Goal: Information Seeking & Learning: Learn about a topic

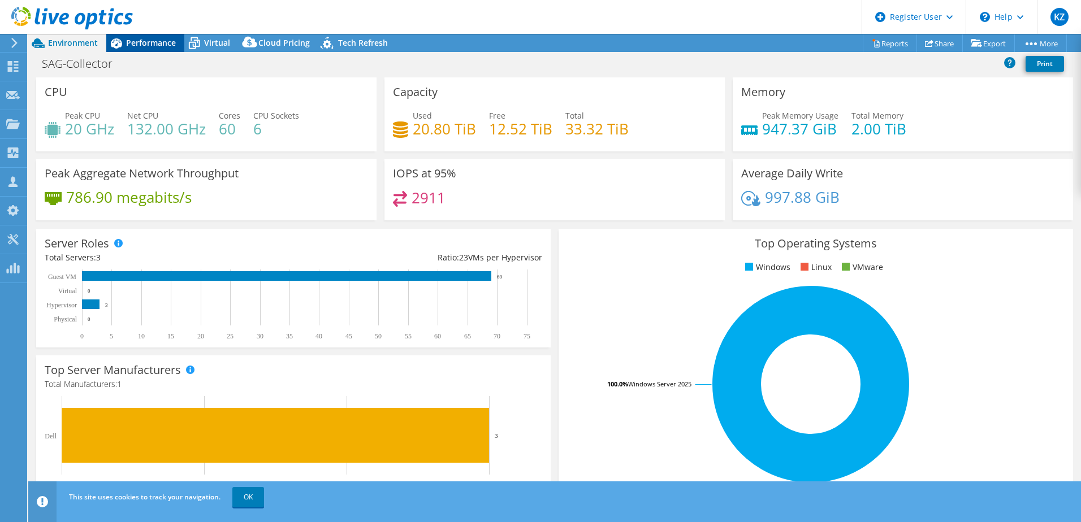
click at [146, 40] on span "Performance" at bounding box center [151, 42] width 50 height 11
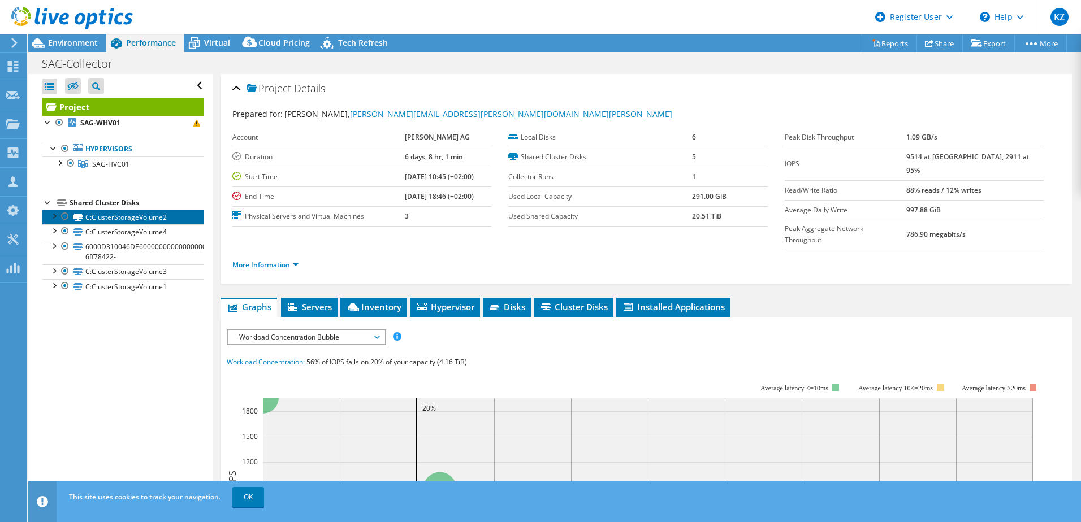
click at [145, 223] on link "C:ClusterStorageVolume2" at bounding box center [122, 217] width 161 height 15
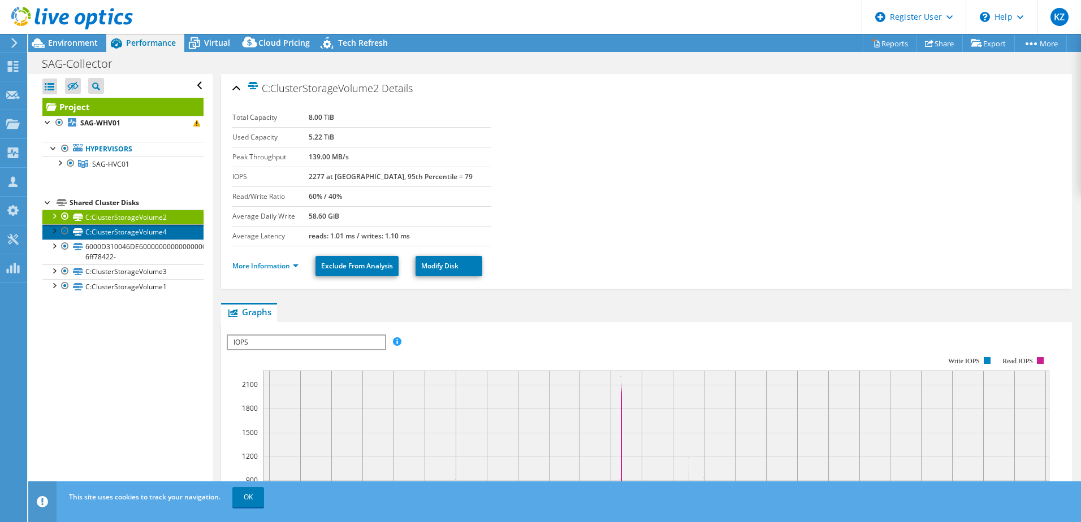
click at [120, 234] on link "C:ClusterStorageVolume4" at bounding box center [122, 231] width 161 height 15
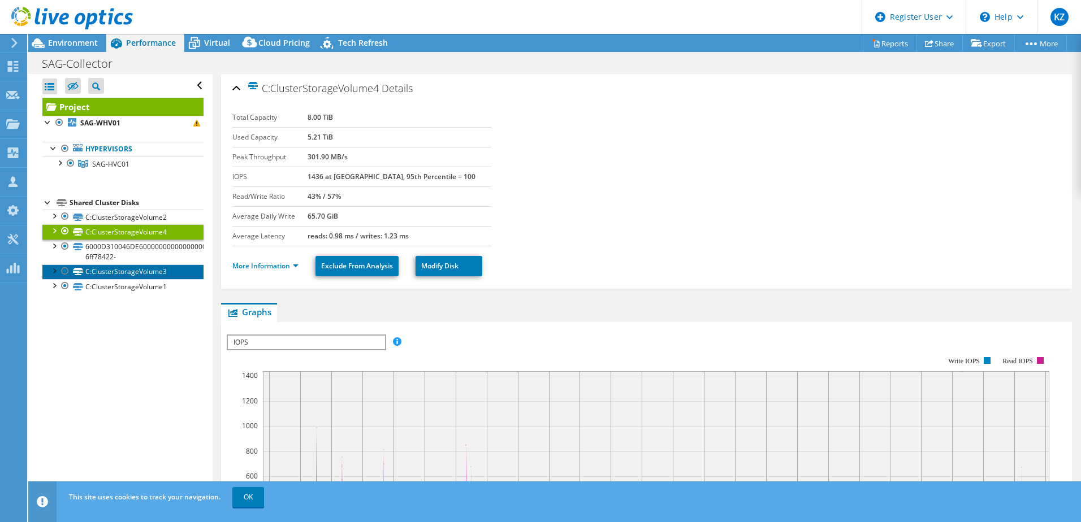
click at [131, 268] on link "C:ClusterStorageVolume3" at bounding box center [122, 272] width 161 height 15
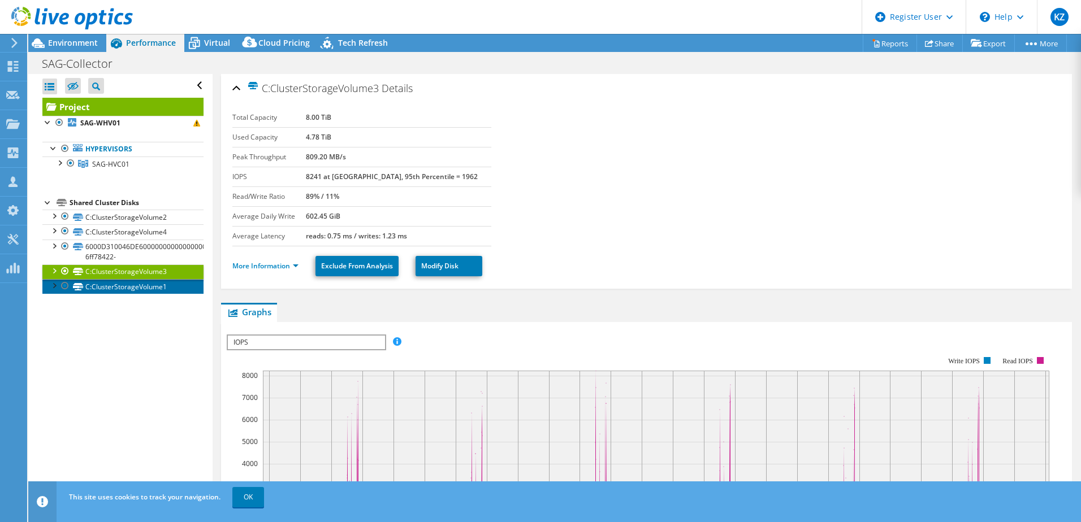
click at [128, 288] on link "C:ClusterStorageVolume1" at bounding box center [122, 286] width 161 height 15
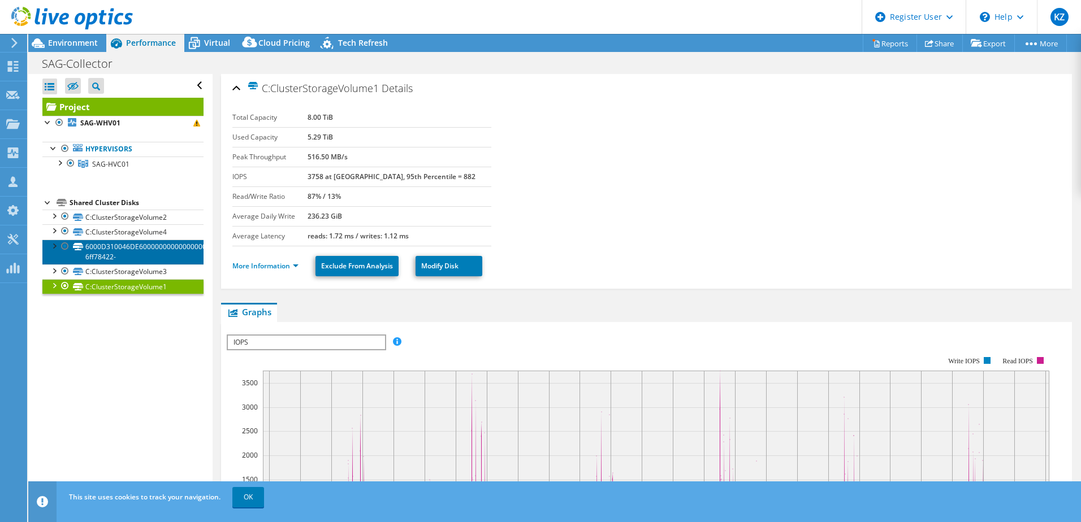
click at [121, 250] on link "6000D310046DE600000000000000001A-6ff78422-" at bounding box center [122, 252] width 161 height 25
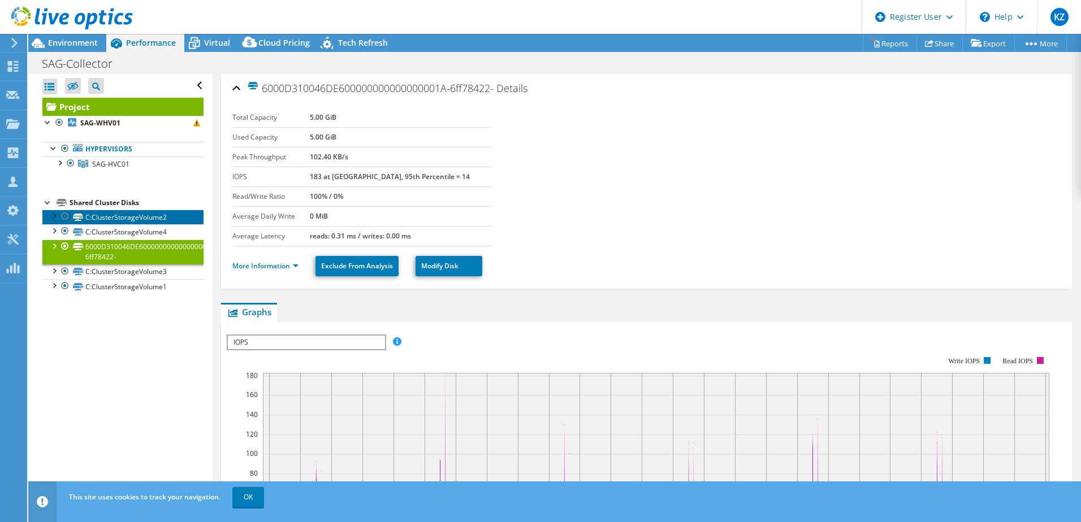
click at [120, 214] on link "C:ClusterStorageVolume2" at bounding box center [122, 217] width 161 height 15
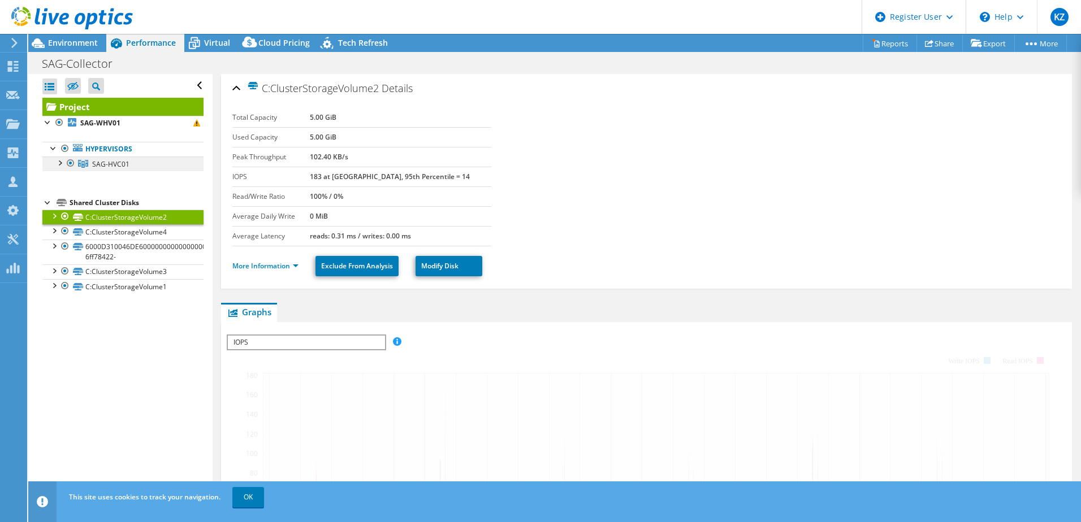
click at [123, 162] on span "SAG-HVC01" at bounding box center [110, 164] width 37 height 10
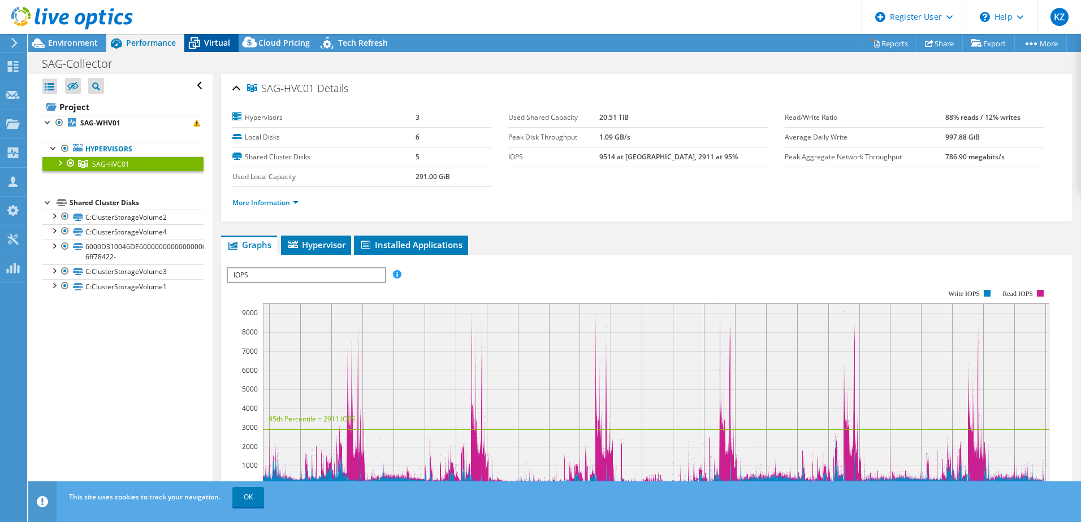
click at [219, 46] on span "Virtual" at bounding box center [217, 42] width 26 height 11
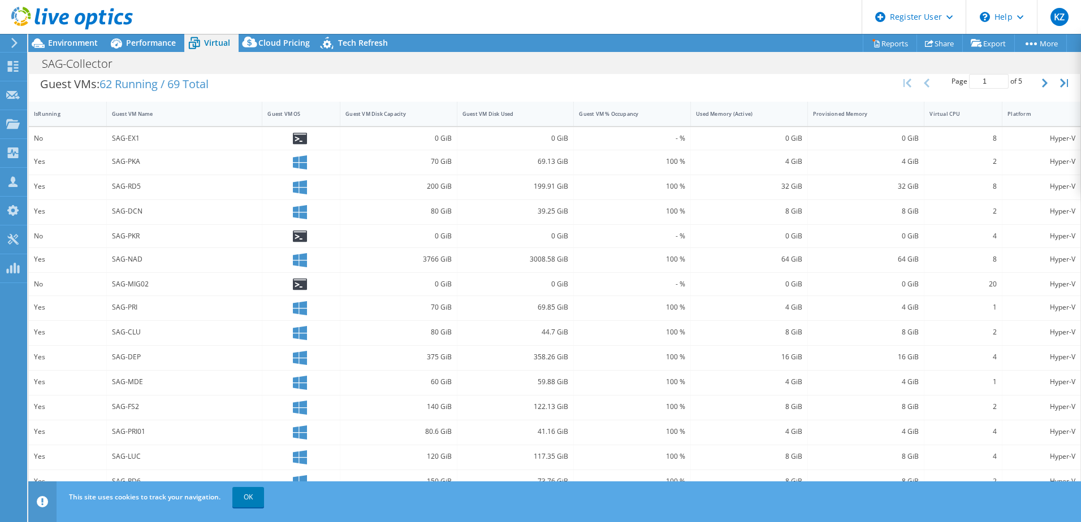
scroll to position [231, 0]
click at [253, 502] on link "OK" at bounding box center [248, 497] width 32 height 20
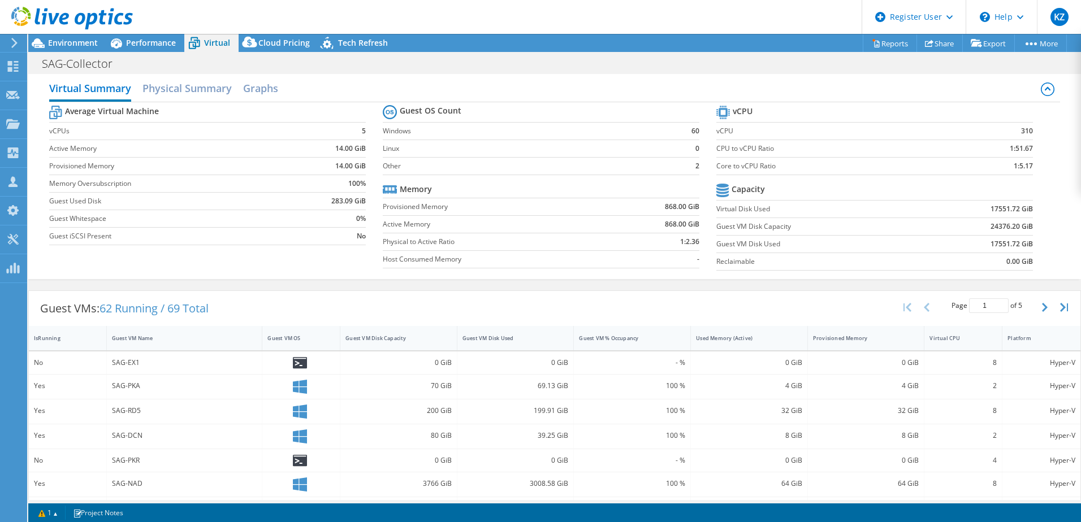
scroll to position [0, 0]
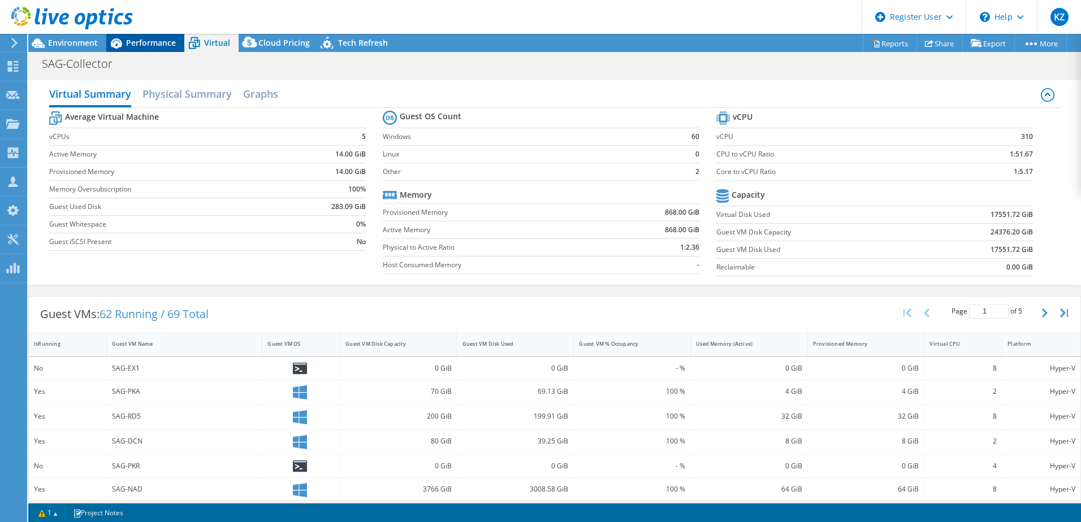
click at [142, 42] on span "Performance" at bounding box center [151, 42] width 50 height 11
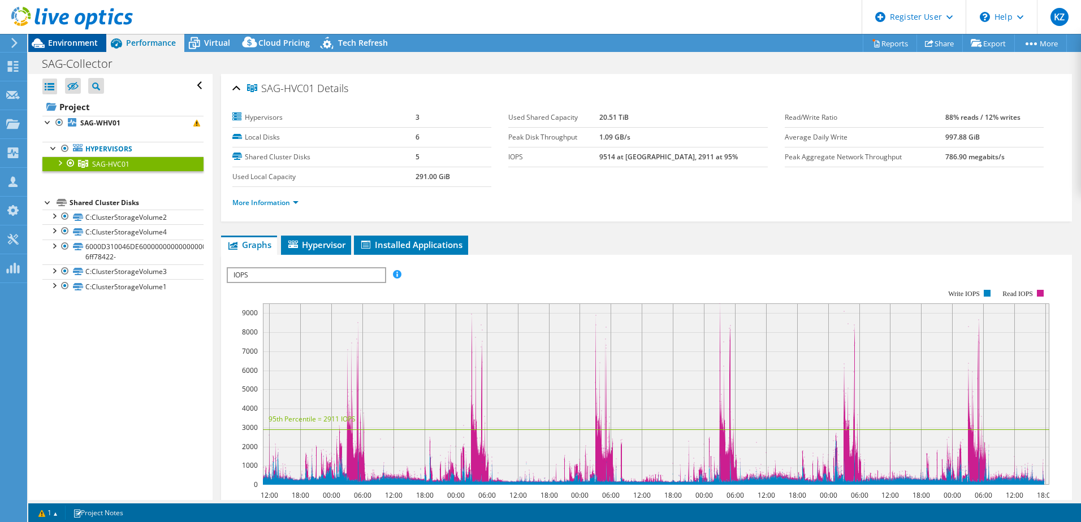
click at [78, 47] on span "Environment" at bounding box center [73, 42] width 50 height 11
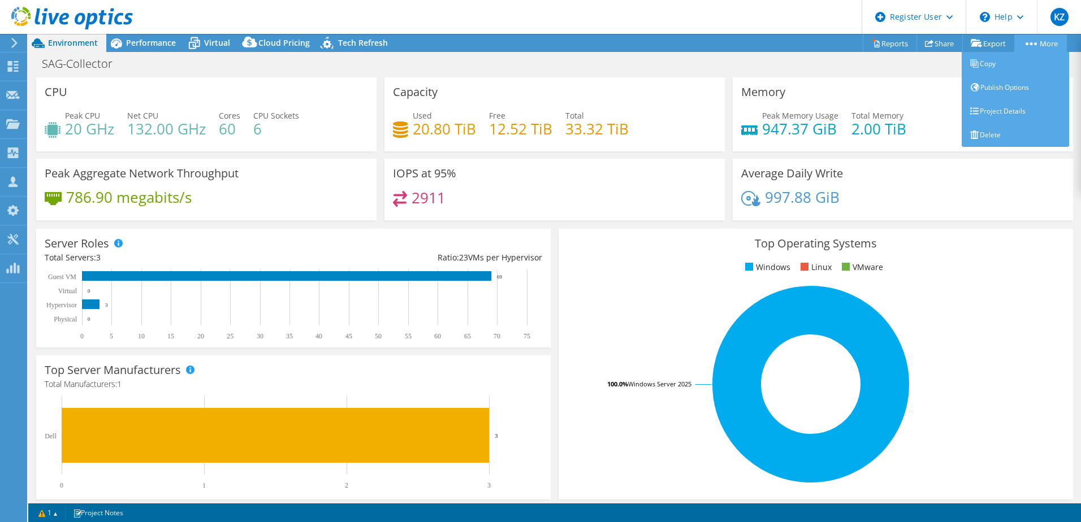
click at [1038, 40] on link "More" at bounding box center [1040, 43] width 53 height 18
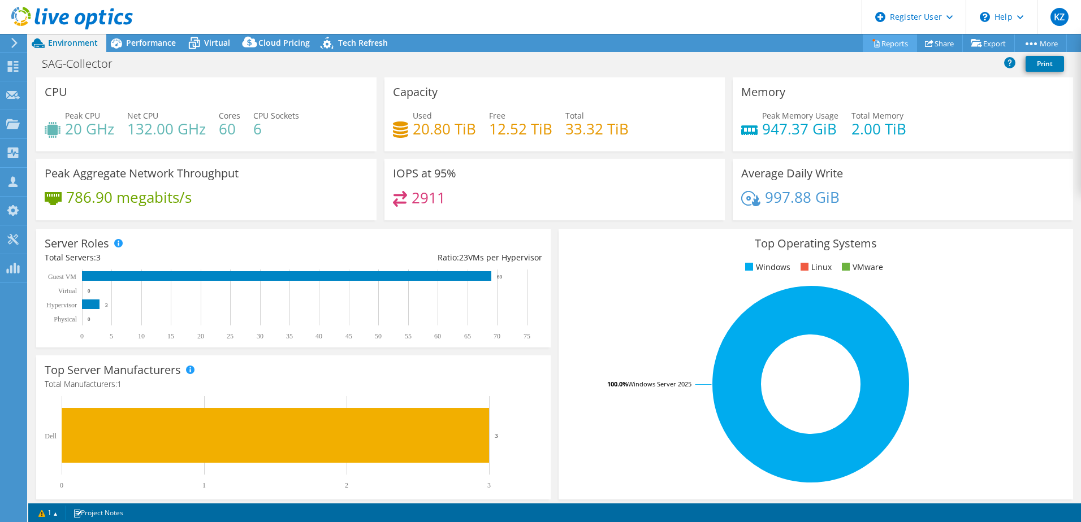
click at [874, 46] on link "Reports" at bounding box center [890, 43] width 54 height 18
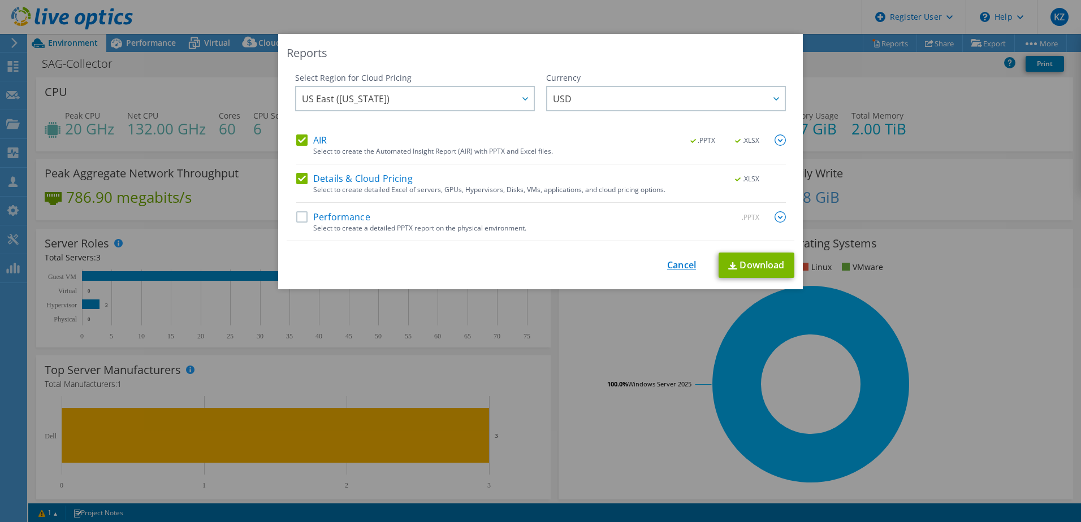
click at [668, 267] on link "Cancel" at bounding box center [681, 265] width 29 height 11
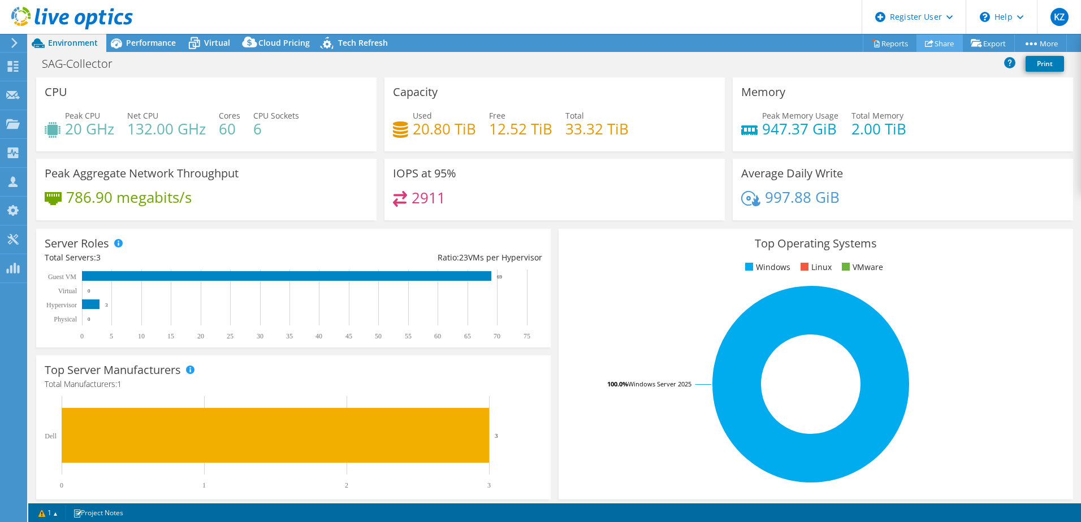
click at [935, 45] on link "Share" at bounding box center [940, 43] width 46 height 18
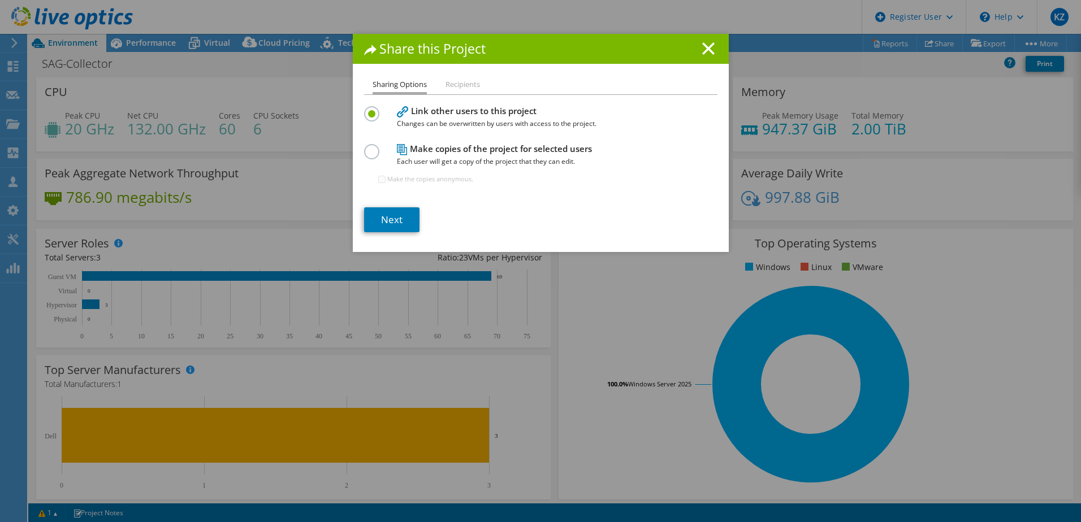
click at [454, 84] on li "Recipients" at bounding box center [463, 85] width 34 height 14
click at [463, 81] on li "Recipients" at bounding box center [463, 85] width 34 height 14
click at [702, 53] on icon at bounding box center [708, 48] width 12 height 12
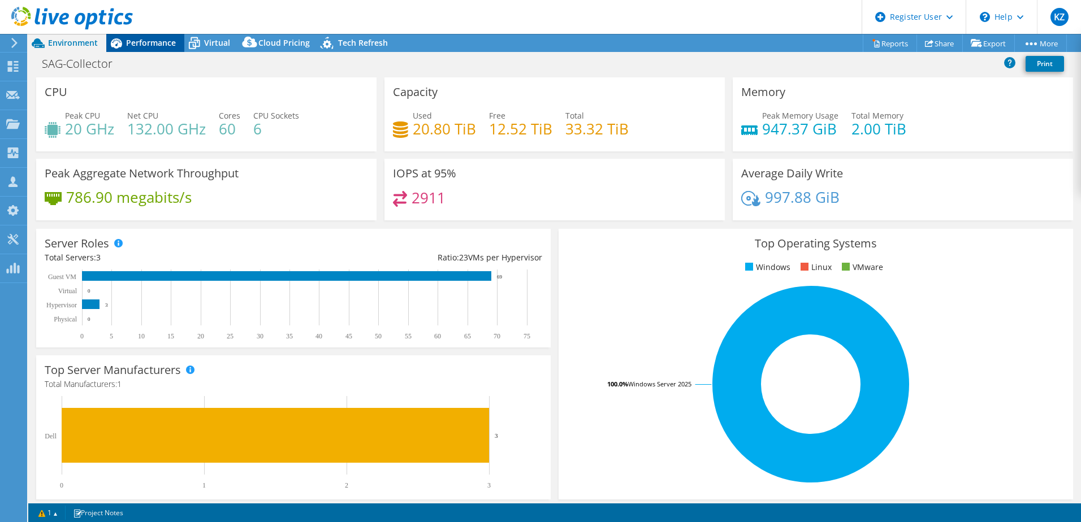
click at [167, 46] on span "Performance" at bounding box center [151, 42] width 50 height 11
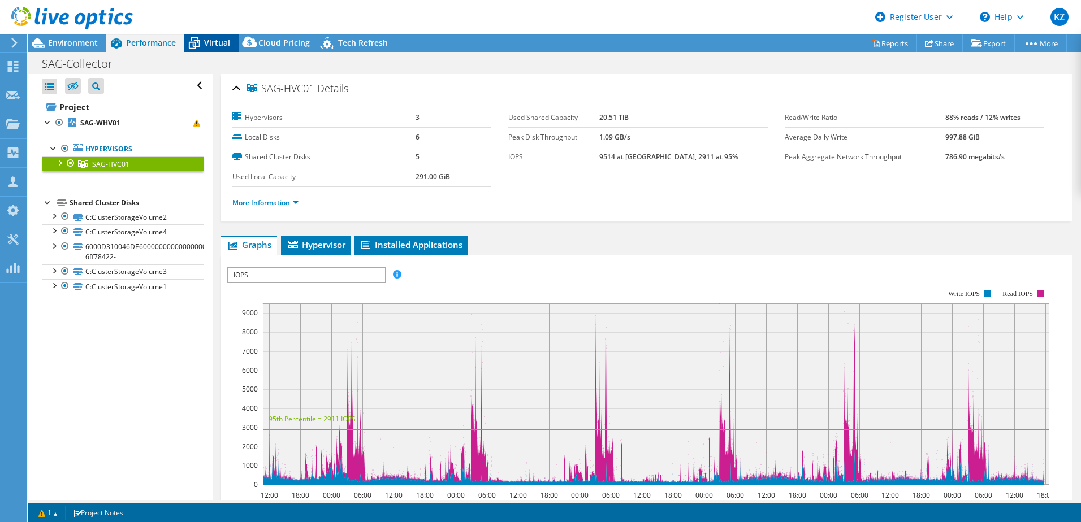
click at [225, 45] on span "Virtual" at bounding box center [217, 42] width 26 height 11
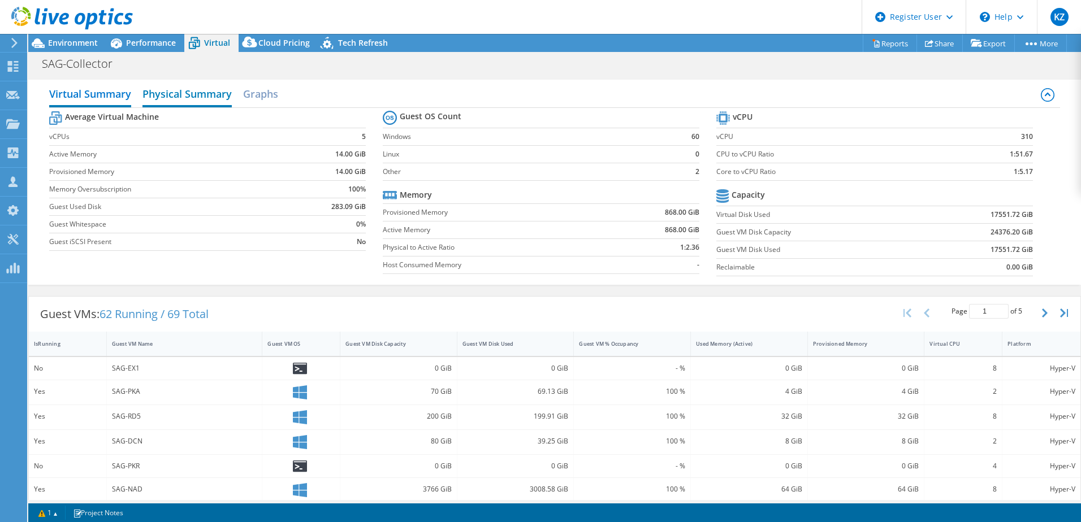
click at [192, 97] on h2 "Physical Summary" at bounding box center [186, 95] width 89 height 25
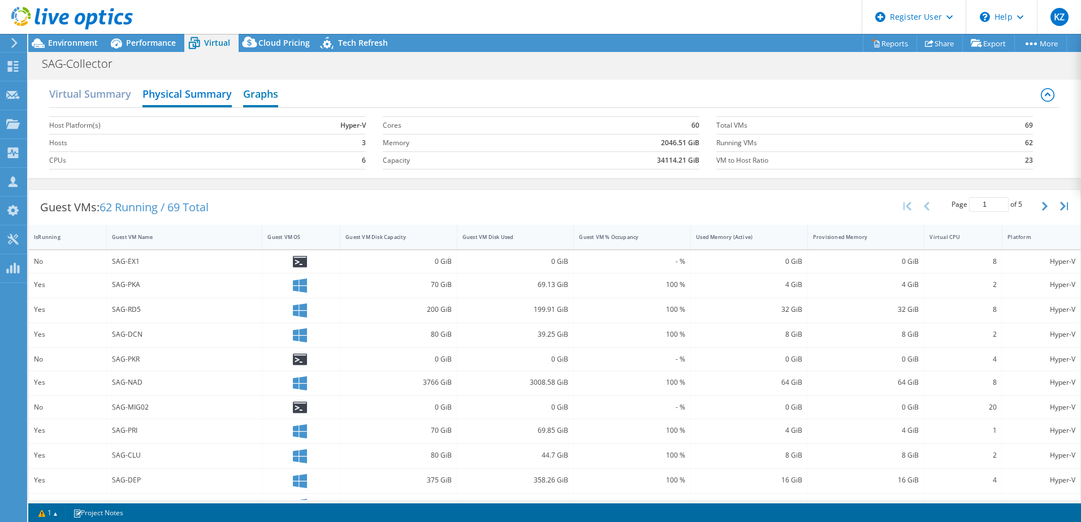
click at [271, 94] on h2 "Graphs" at bounding box center [260, 95] width 35 height 25
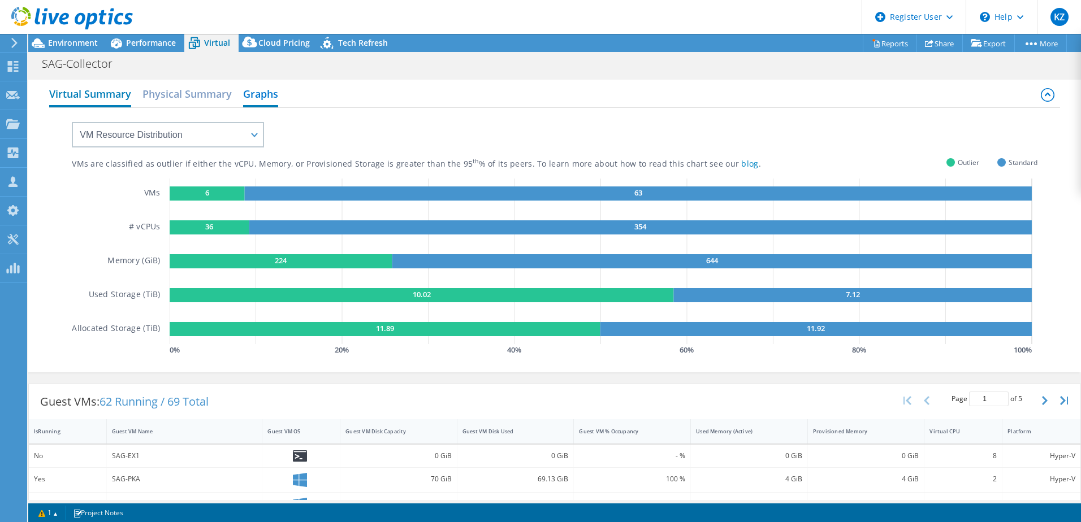
click at [103, 94] on h2 "Virtual Summary" at bounding box center [90, 95] width 82 height 25
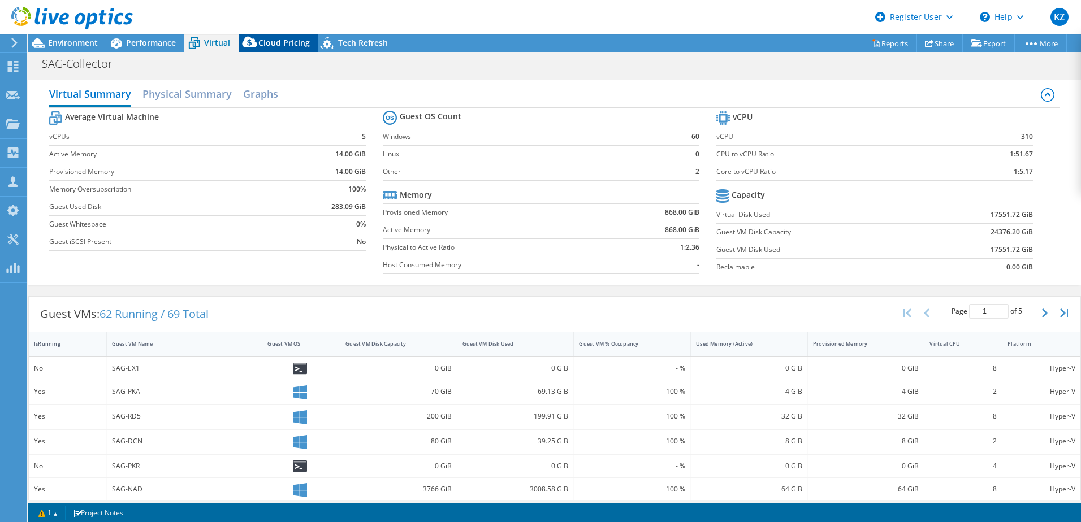
click at [267, 36] on div "Cloud Pricing" at bounding box center [279, 43] width 80 height 18
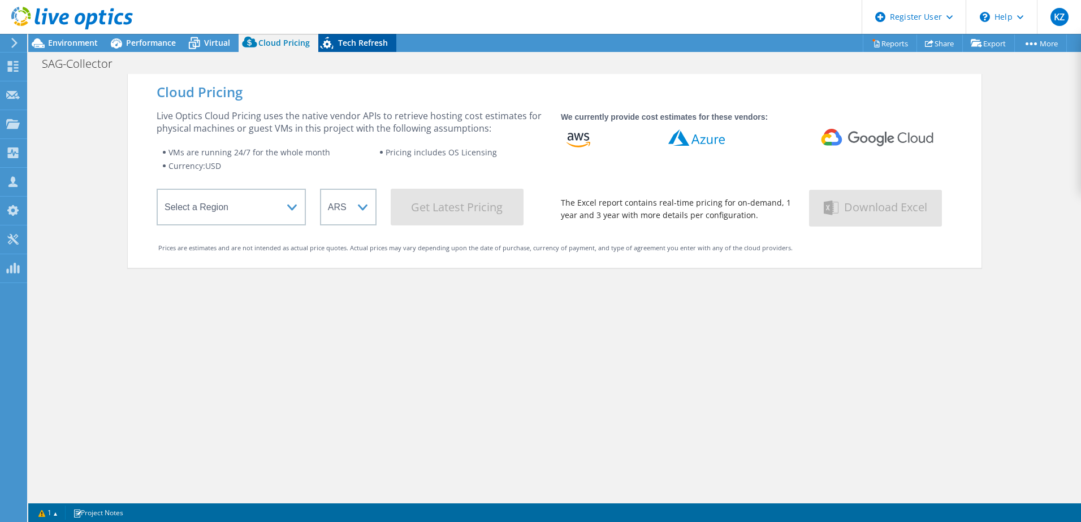
click at [369, 42] on span "Tech Refresh" at bounding box center [363, 42] width 50 height 11
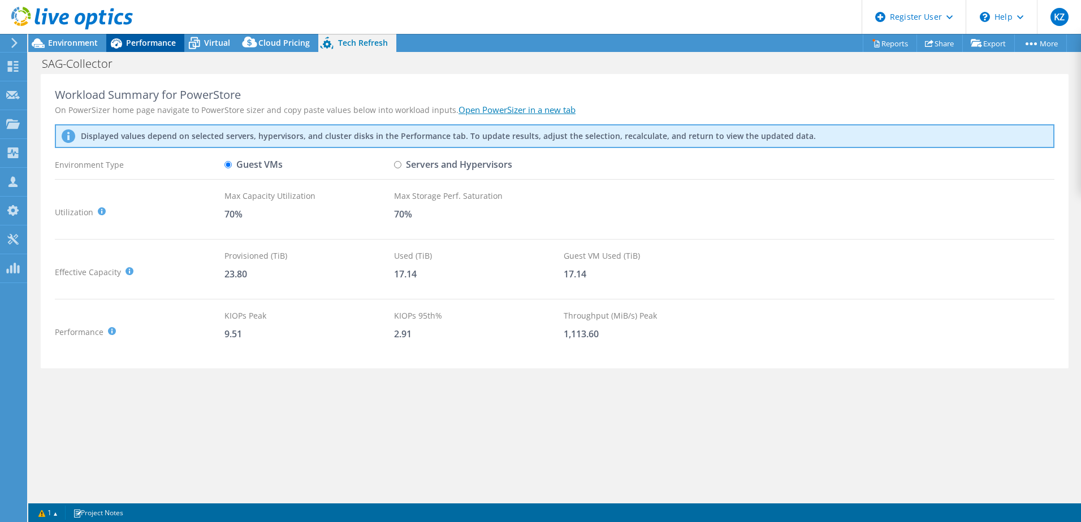
click at [156, 50] on div "Performance" at bounding box center [145, 43] width 78 height 18
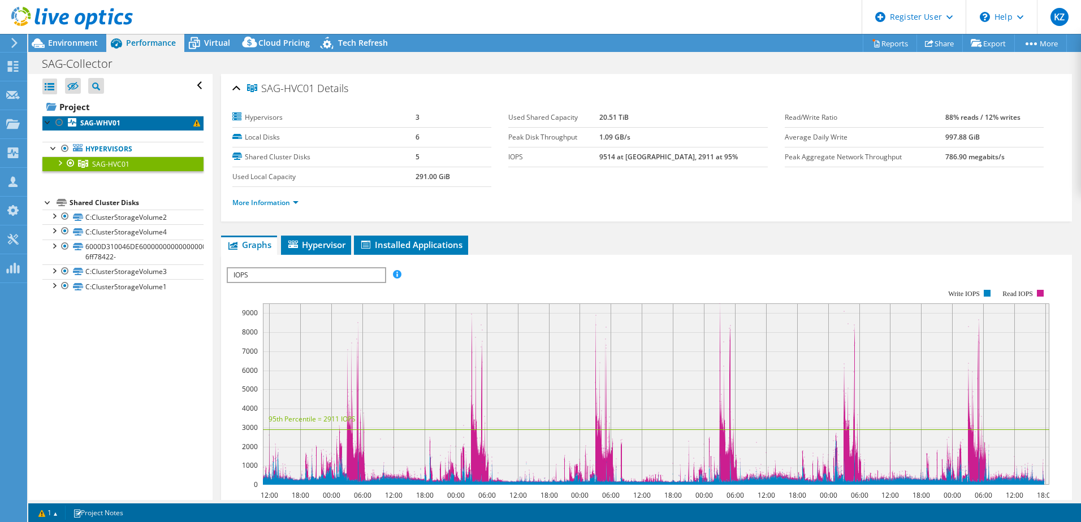
click at [120, 123] on link "SAG-WHV01" at bounding box center [122, 123] width 161 height 15
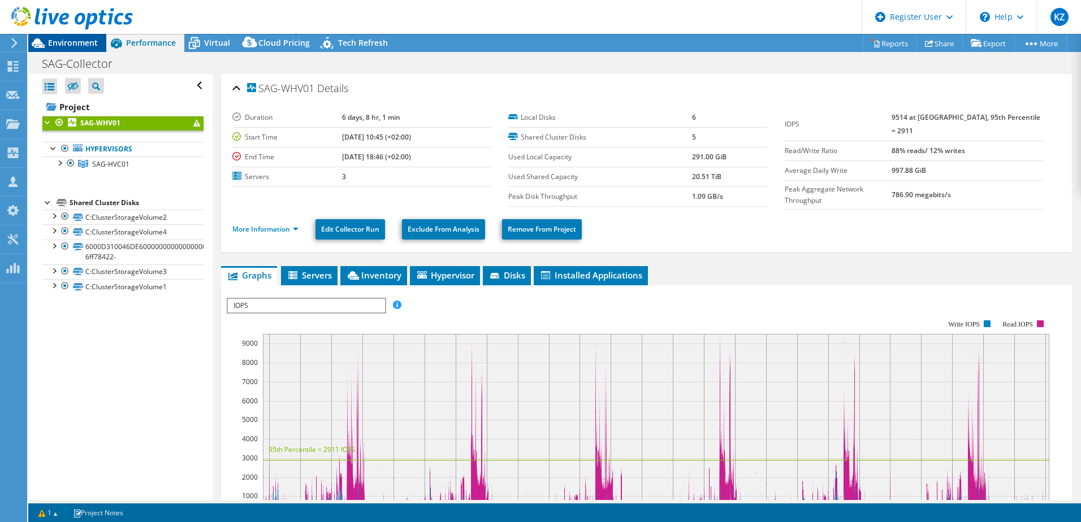
click at [65, 42] on span "Environment" at bounding box center [73, 42] width 50 height 11
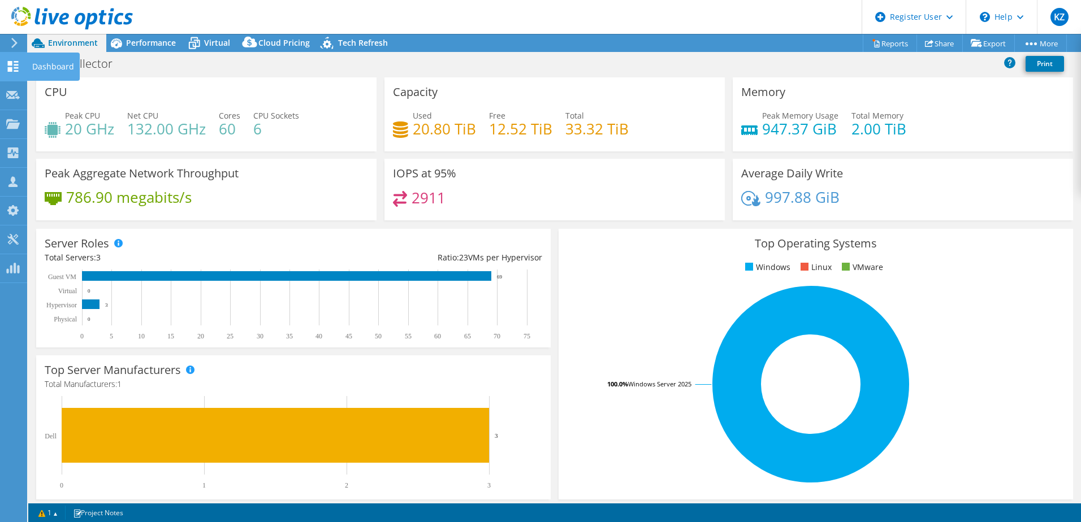
click at [19, 68] on icon at bounding box center [13, 66] width 14 height 11
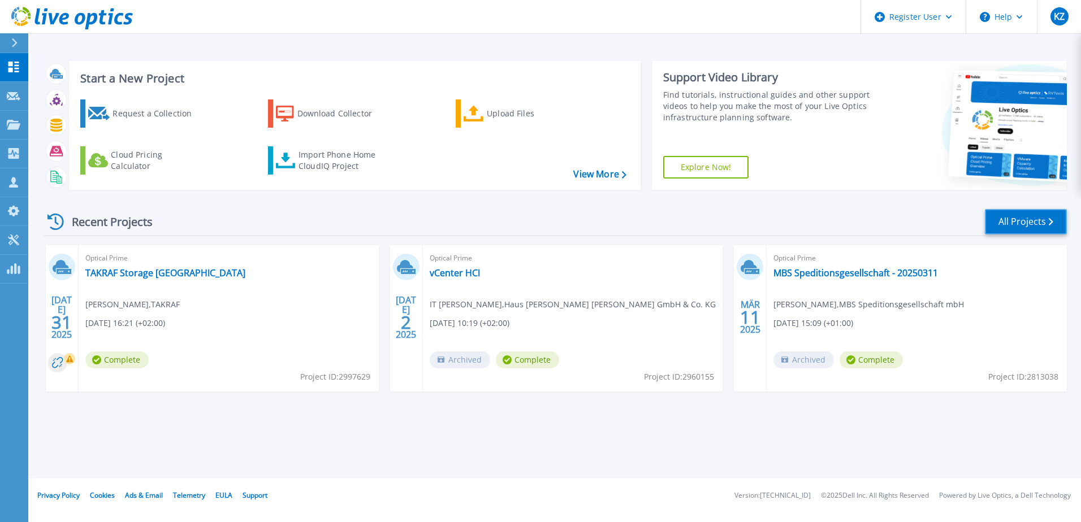
click at [1010, 221] on link "All Projects" at bounding box center [1026, 221] width 82 height 25
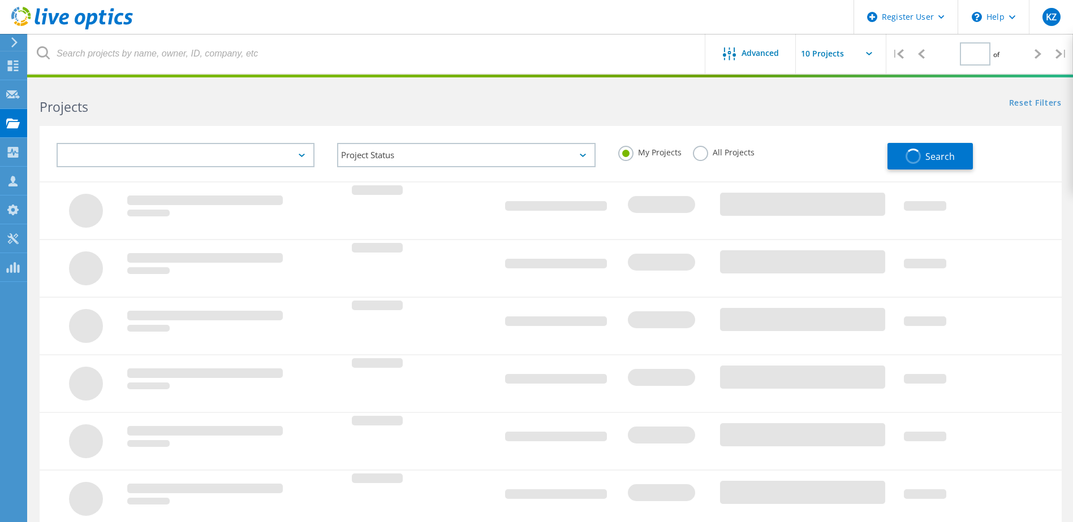
type input "1"
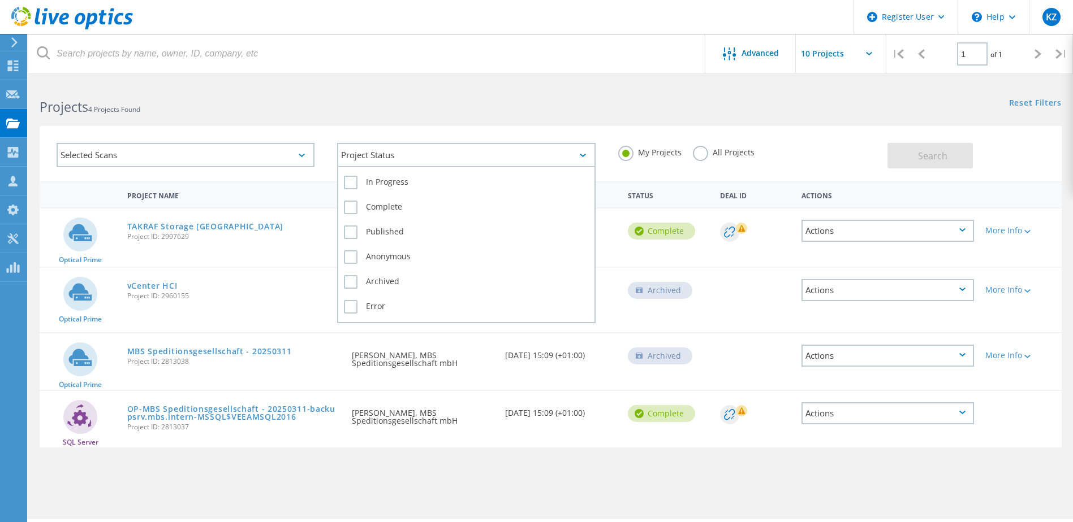
click at [584, 155] on icon at bounding box center [583, 155] width 6 height 3
click at [383, 187] on label "In Progress" at bounding box center [466, 183] width 244 height 14
click at [0, 0] on input "In Progress" at bounding box center [0, 0] width 0 height 0
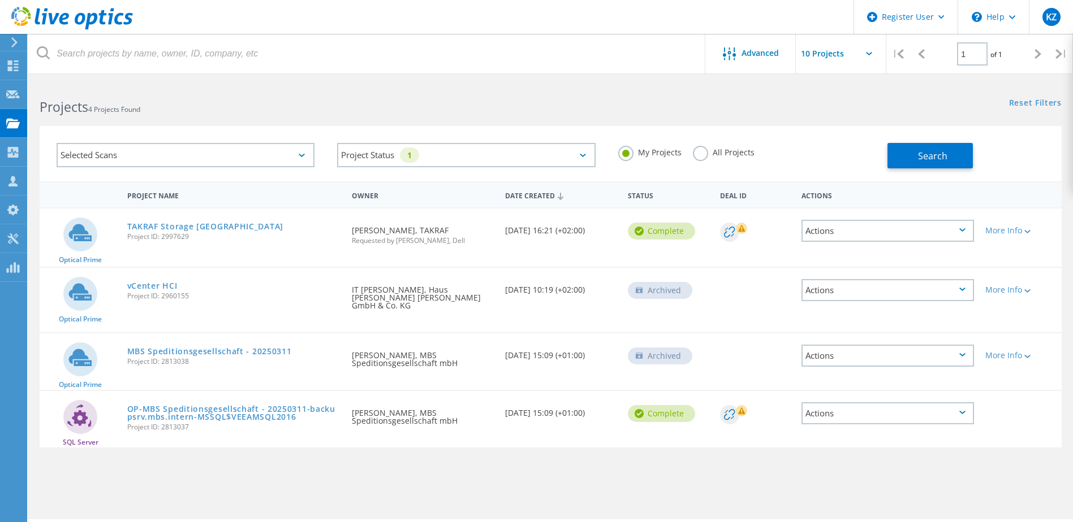
click at [465, 132] on div "Project Status 1 In Progress Complete Published Anonymous Archived Error" at bounding box center [466, 155] width 280 height 47
click at [894, 157] on button "Search" at bounding box center [929, 155] width 85 height 25
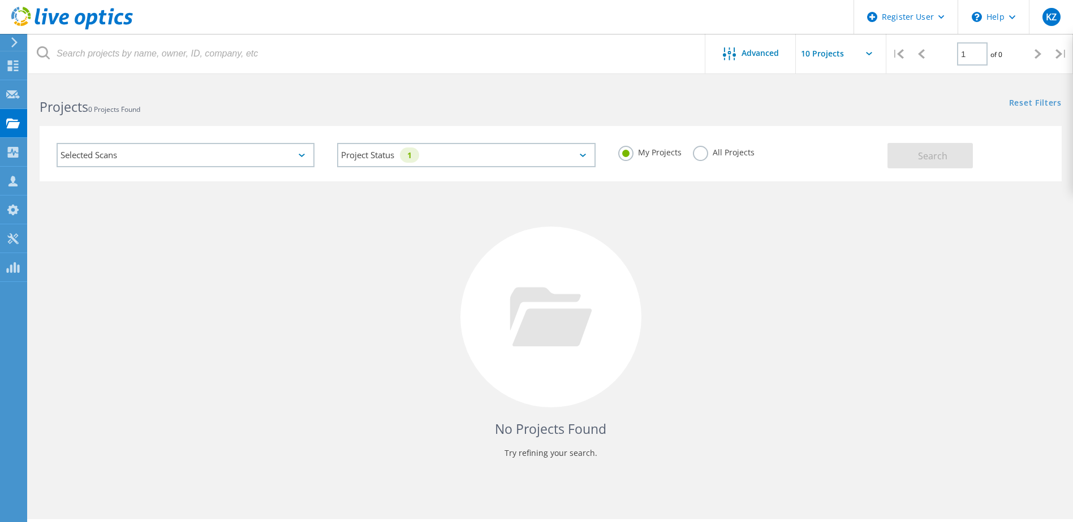
click at [201, 152] on div "Selected Scans" at bounding box center [186, 155] width 258 height 24
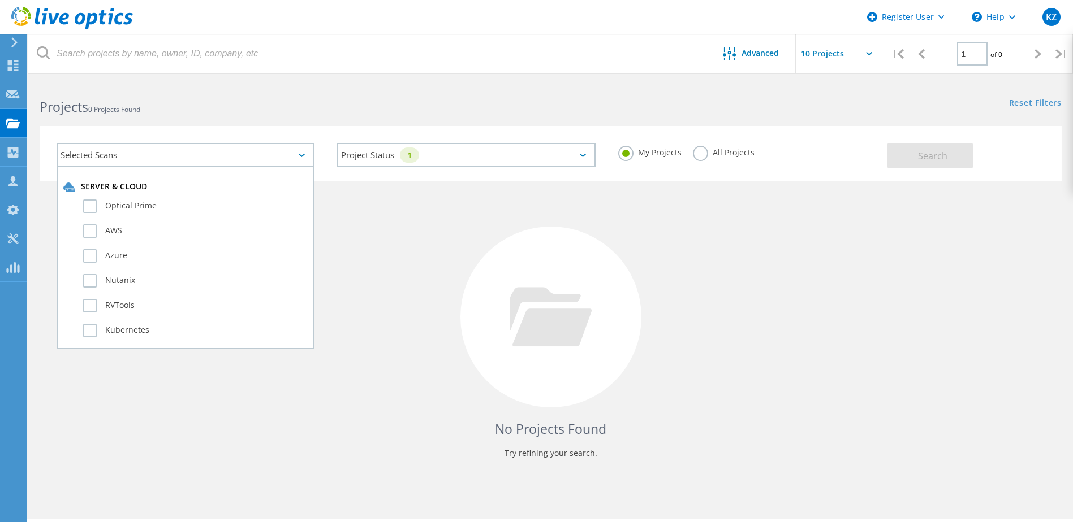
click at [201, 150] on div "Selected Scans" at bounding box center [186, 155] width 258 height 24
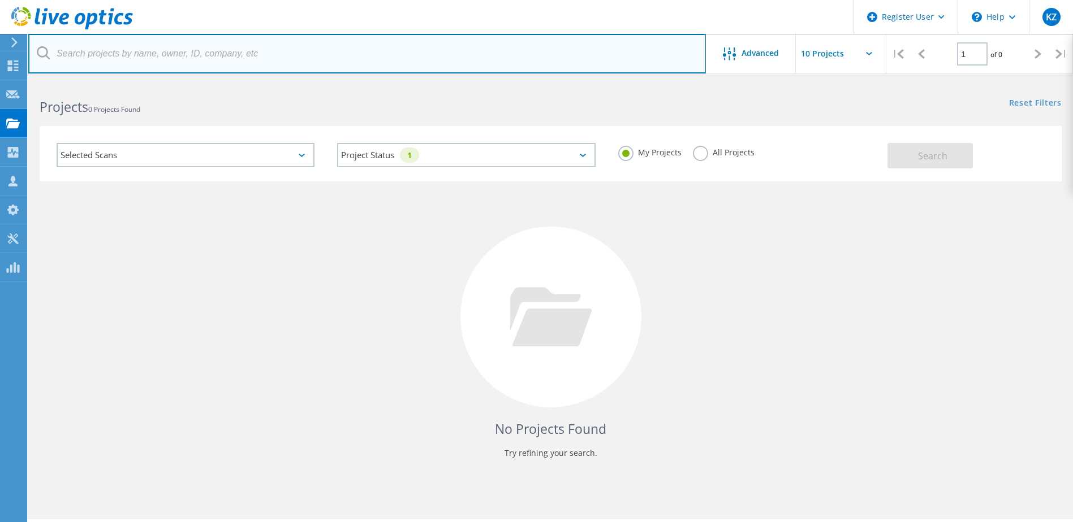
click at [176, 57] on input "text" at bounding box center [366, 54] width 677 height 40
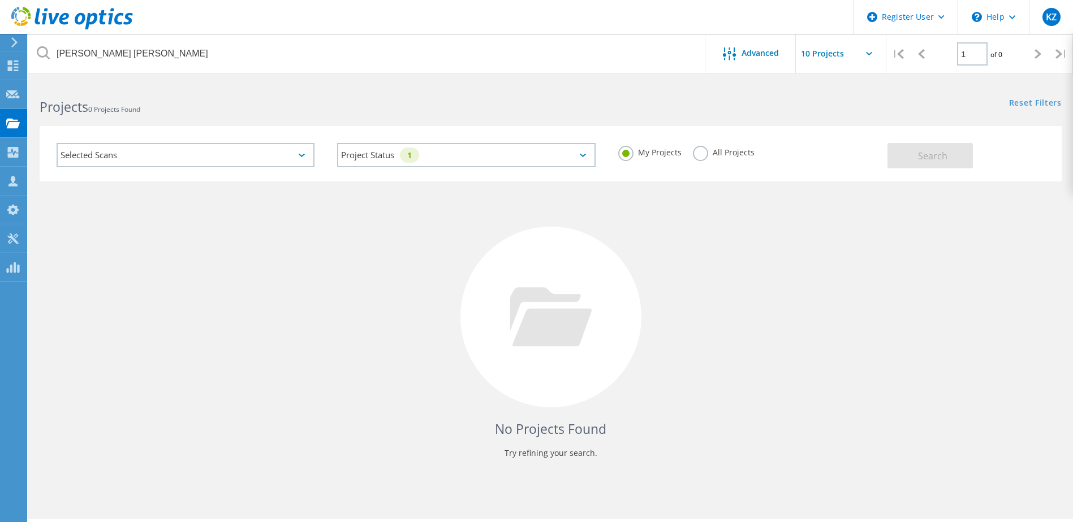
click at [703, 156] on label "All Projects" at bounding box center [724, 151] width 62 height 11
click at [0, 0] on input "All Projects" at bounding box center [0, 0] width 0 height 0
click at [912, 161] on button "Search" at bounding box center [929, 155] width 85 height 25
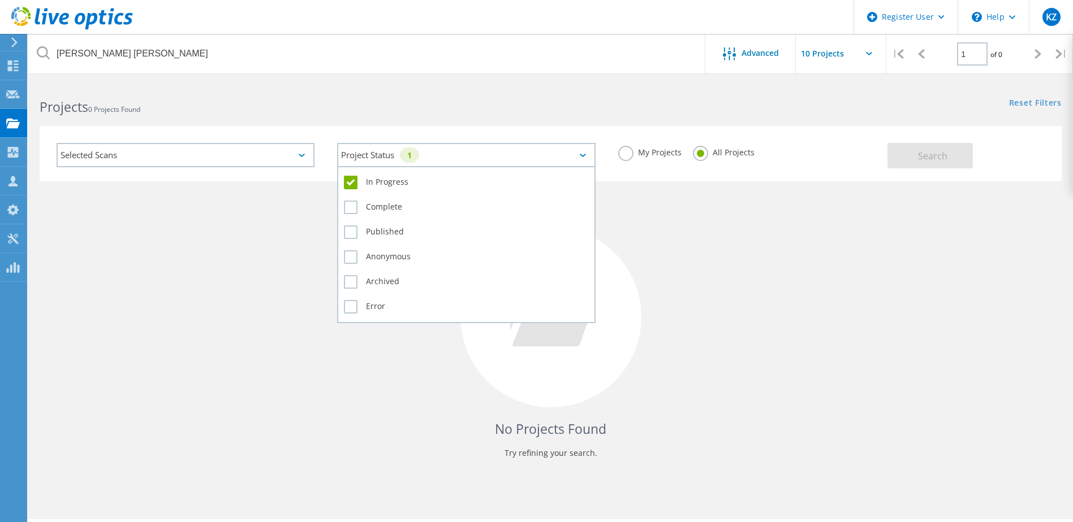
click at [530, 162] on div "Project Status 1" at bounding box center [466, 155] width 258 height 24
click at [348, 181] on label "In Progress" at bounding box center [466, 183] width 244 height 14
click at [0, 0] on input "In Progress" at bounding box center [0, 0] width 0 height 0
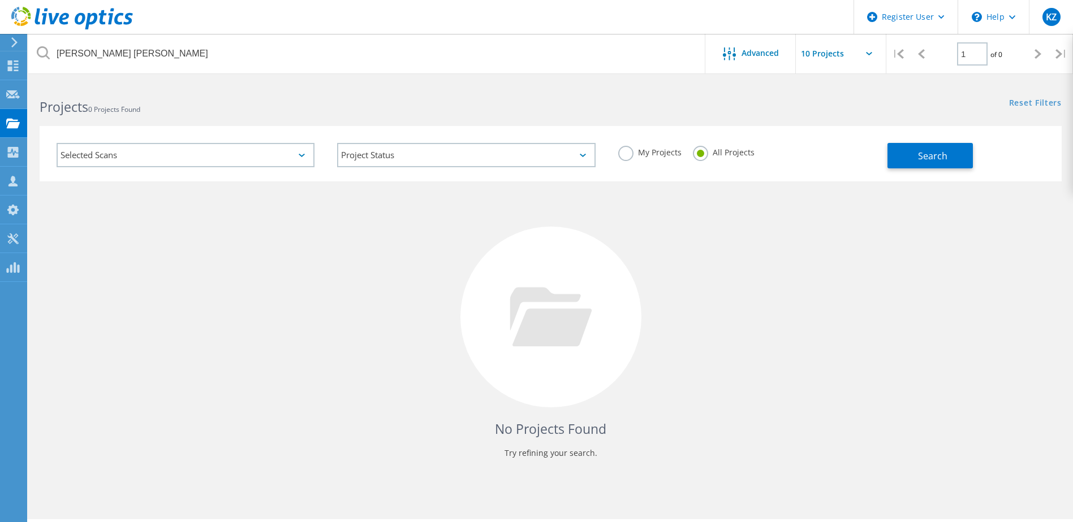
click at [627, 200] on div "No Projects Found Try refining your search." at bounding box center [551, 328] width 1022 height 292
click at [925, 153] on span "Search" at bounding box center [932, 156] width 29 height 12
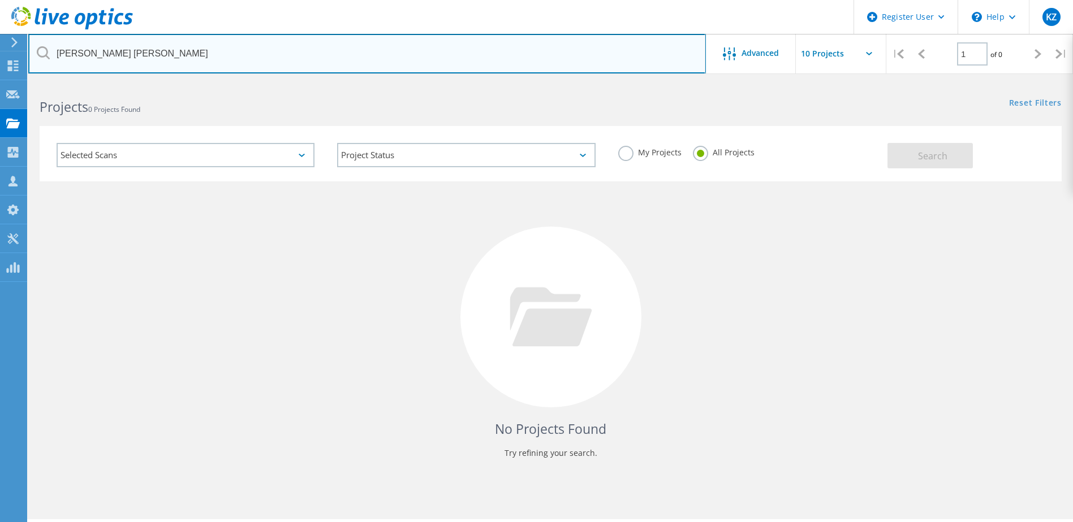
click at [356, 62] on input "Schulte Schlagbaum" at bounding box center [366, 54] width 677 height 40
type input "Schulte"
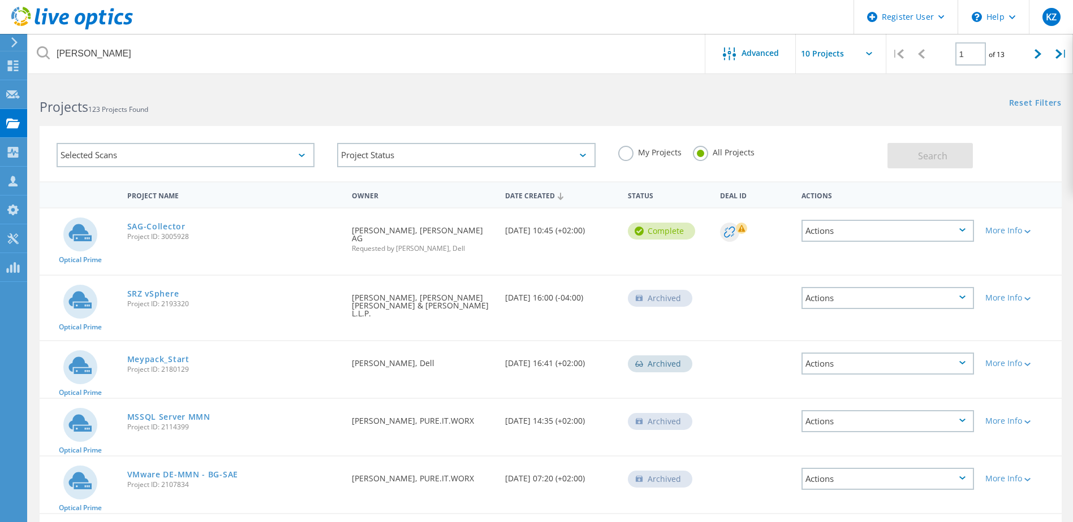
drag, startPoint x: 507, startPoint y: 229, endPoint x: 604, endPoint y: 234, distance: 97.9
click at [604, 234] on div "Date Created 08/07/2025, 10:45 (+02:00)" at bounding box center [560, 227] width 123 height 37
drag, startPoint x: 604, startPoint y: 234, endPoint x: 569, endPoint y: 254, distance: 41.0
click at [569, 254] on div "Optical Prime SAG-Collector Project ID: 3005928 Requested By Marco Ritscher, Sc…" at bounding box center [551, 242] width 1022 height 66
click at [741, 228] on rect at bounding box center [741, 228] width 11 height 11
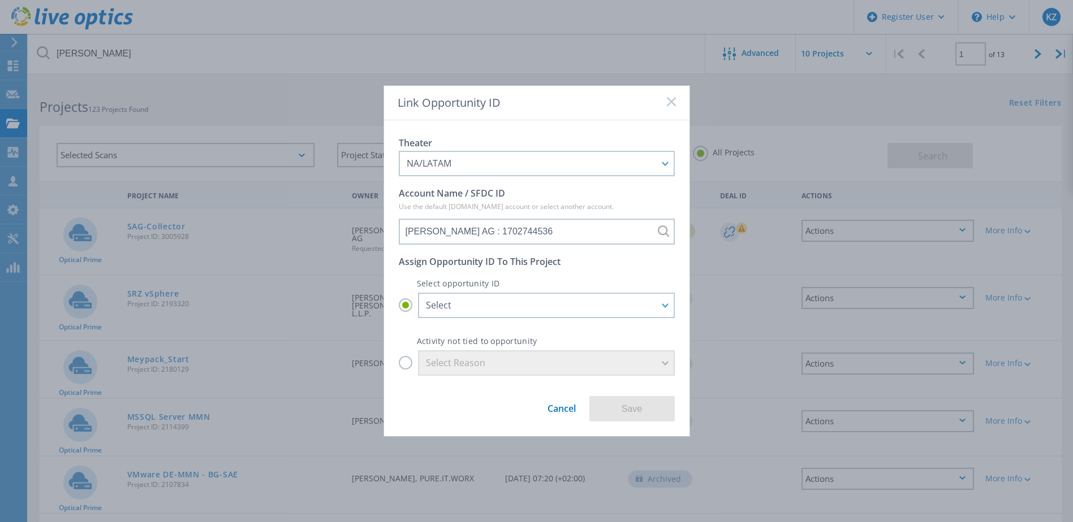
click at [558, 409] on link "Cancel" at bounding box center [561, 404] width 28 height 21
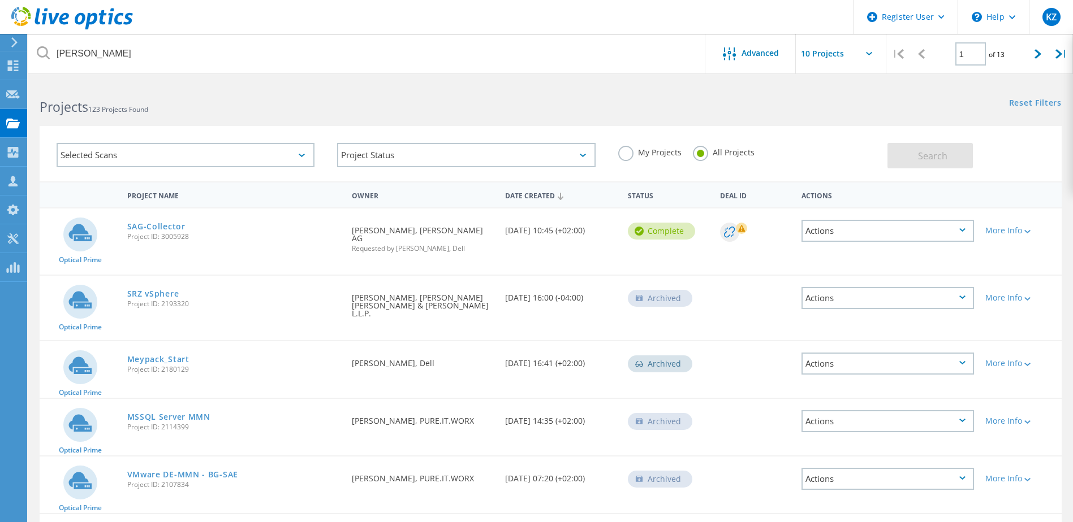
click at [448, 127] on div "Selected Scans Project Status In Progress Complete Published Anonymous Archived…" at bounding box center [551, 153] width 1022 height 55
drag, startPoint x: 468, startPoint y: 249, endPoint x: 343, endPoint y: 257, distance: 125.8
click at [343, 257] on div "Optical Prime SAG-Collector Project ID: 3005928 Requested By Marco Ritscher, Sc…" at bounding box center [551, 242] width 1022 height 66
drag, startPoint x: 343, startPoint y: 257, endPoint x: 329, endPoint y: 264, distance: 15.7
click at [329, 264] on div "Optical Prime SAG-Collector Project ID: 3005928 Requested By Marco Ritscher, Sc…" at bounding box center [551, 242] width 1022 height 66
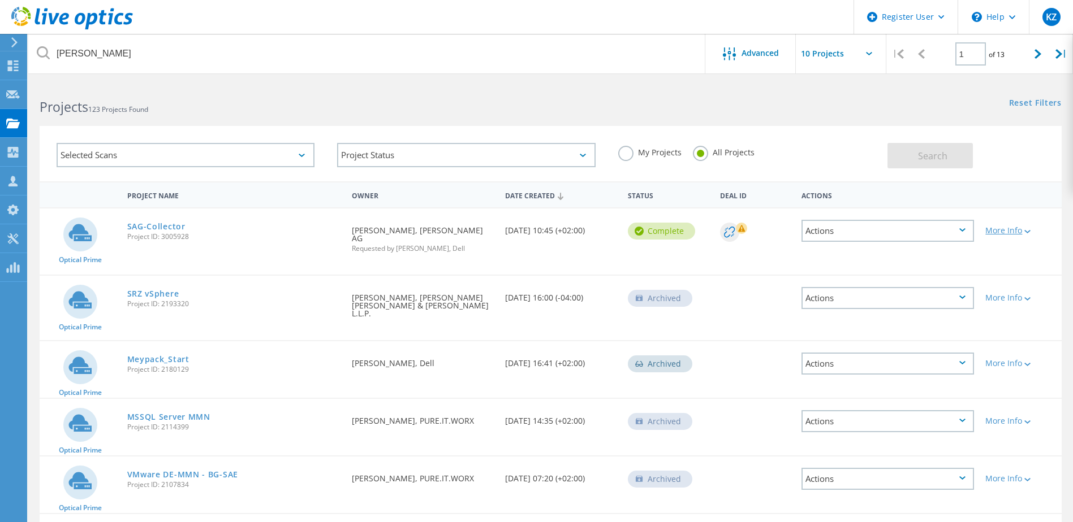
click at [1010, 231] on div "More Info" at bounding box center [1020, 231] width 71 height 8
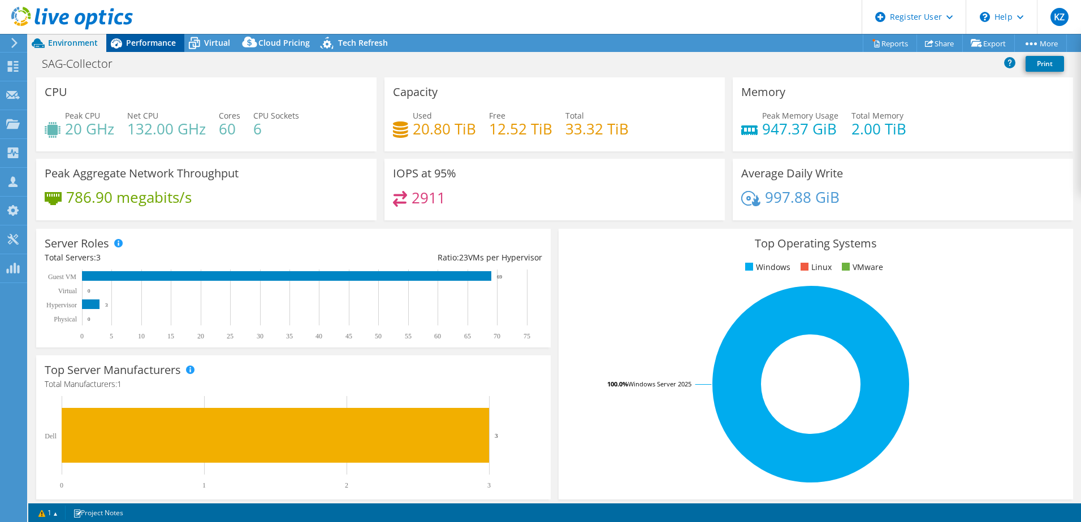
click at [137, 48] on div "Performance" at bounding box center [145, 43] width 78 height 18
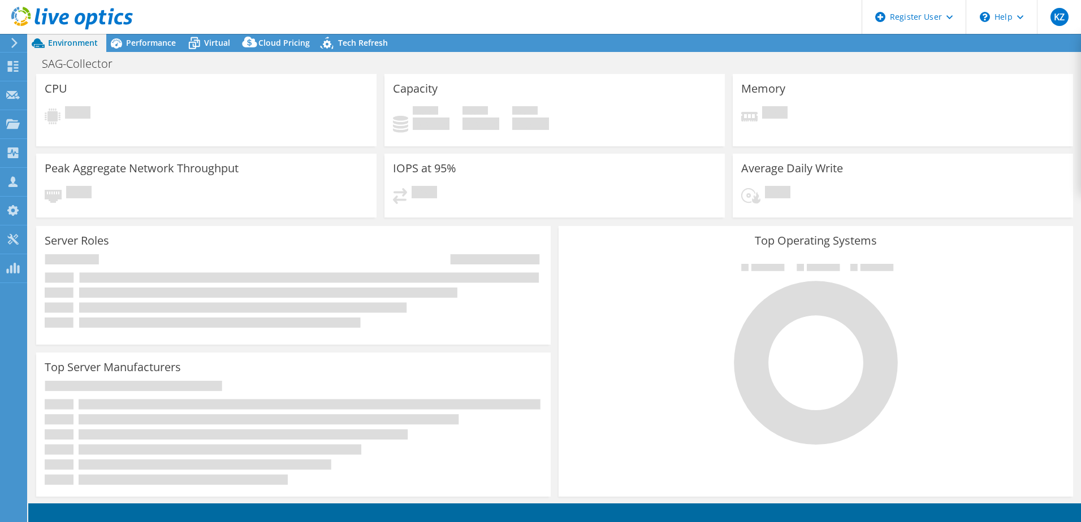
select select "USD"
